Goal: Task Accomplishment & Management: Manage account settings

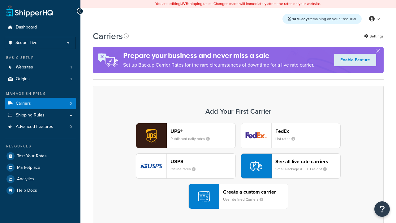
click at [238, 166] on div "UPS® Published daily rates FedEx List rates USPS Online rates See all live rate…" at bounding box center [238, 166] width 278 height 86
click at [308, 131] on header "FedEx" at bounding box center [308, 131] width 65 height 6
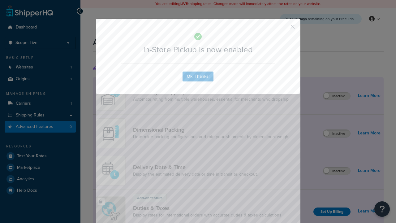
scroll to position [201, 0]
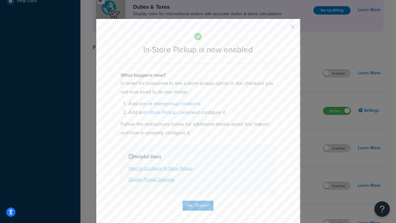
click at [284, 29] on button "button" at bounding box center [284, 29] width 2 height 2
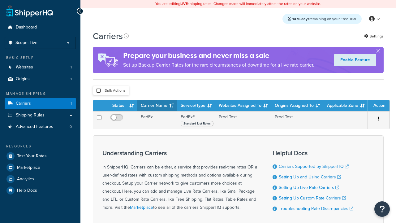
click at [98, 91] on input "checkbox" at bounding box center [98, 90] width 5 height 5
checkbox input "true"
click at [0, 0] on button "Delete" at bounding box center [0, 0] width 0 height 0
